Goal: Task Accomplishment & Management: Complete application form

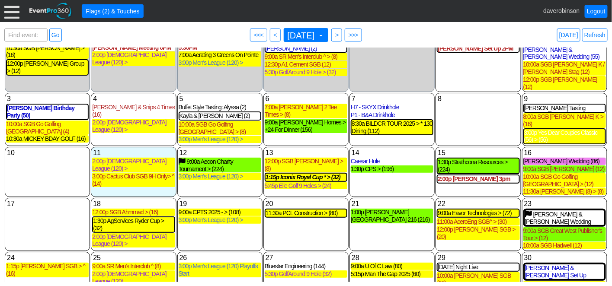
scroll to position [48, 0]
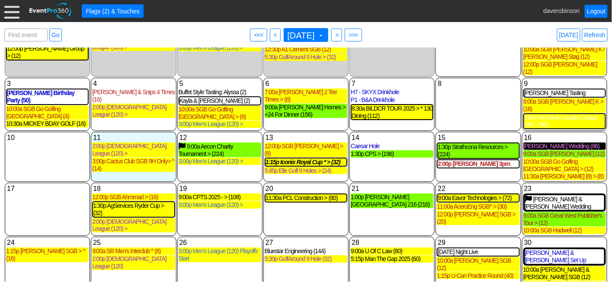
click at [538, 143] on div "Natalie Wedding (86)" at bounding box center [565, 146] width 83 height 7
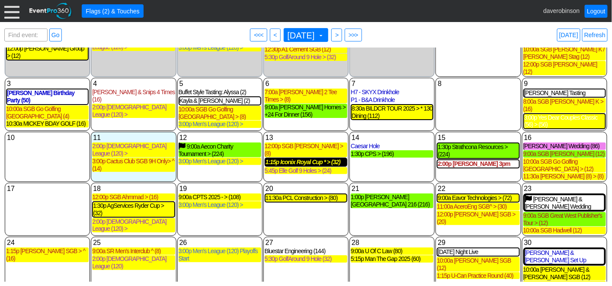
click at [309, 159] on div "1:15p Iconix Royal Cup * > (32)" at bounding box center [306, 162] width 81 height 7
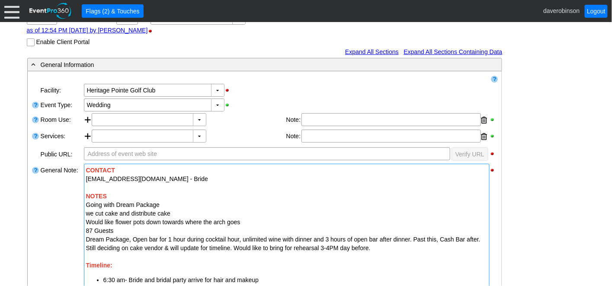
scroll to position [96, 0]
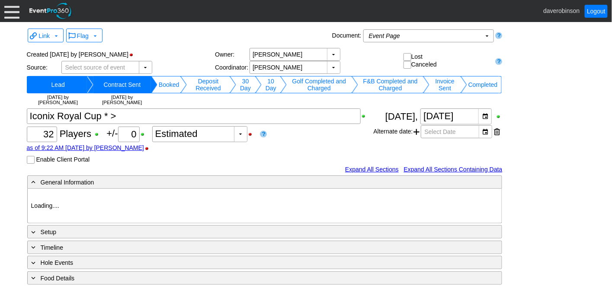
type input "Heritage Pointe Golf Club"
type input "Corporate Tournament"
type input "Individual"
type input "Single Tee"
type input "Black"
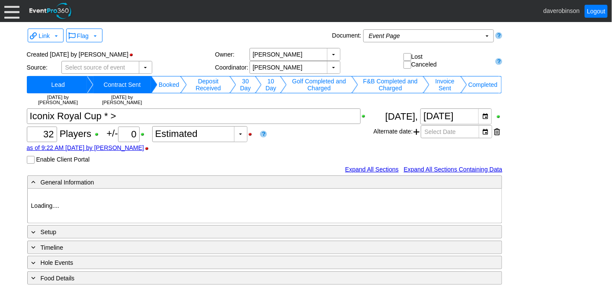
type input "Red"
type input "1160252"
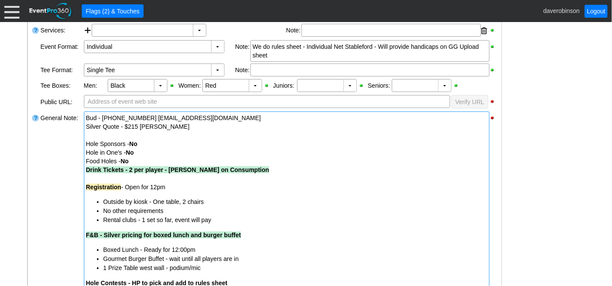
click at [128, 169] on span "Drink Tickets - 2 per player - Bill on Consumption" at bounding box center [177, 170] width 183 height 7
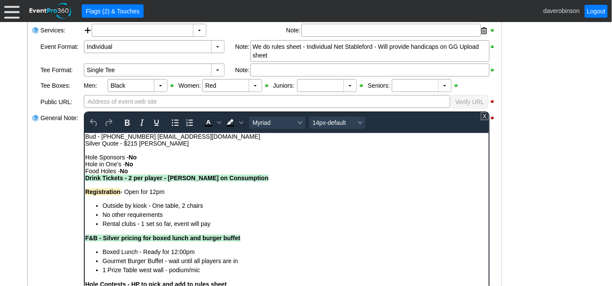
click at [128, 178] on span "Drink Tickets - 2 per player - Bill on Consumption" at bounding box center [176, 177] width 183 height 7
click at [56, 216] on div "General Note:" at bounding box center [61, 219] width 43 height 217
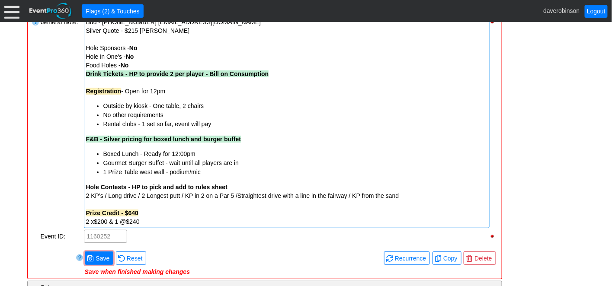
scroll to position [384, 0]
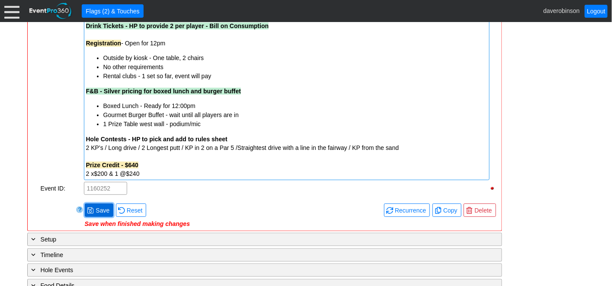
click at [97, 206] on span "Save" at bounding box center [102, 210] width 17 height 9
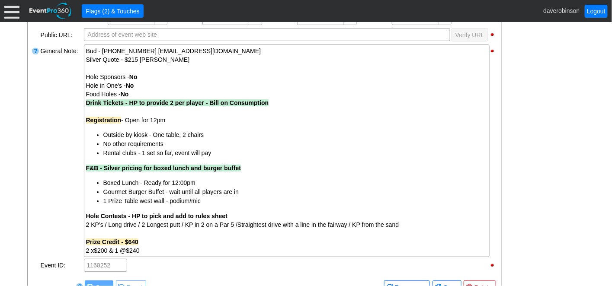
scroll to position [288, 0]
